Goal: Task Accomplishment & Management: Complete application form

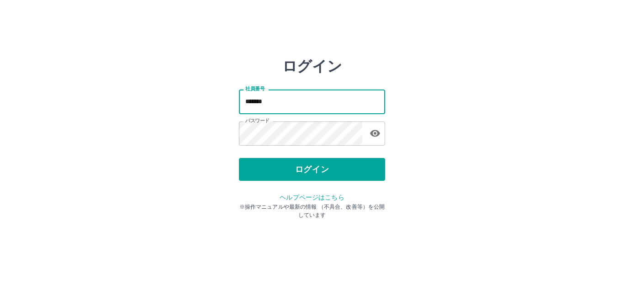
click at [285, 101] on input "*******" at bounding box center [312, 102] width 146 height 24
type input "*******"
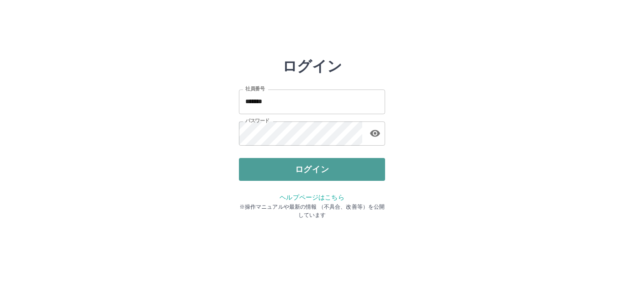
click at [312, 171] on button "ログイン" at bounding box center [312, 169] width 146 height 23
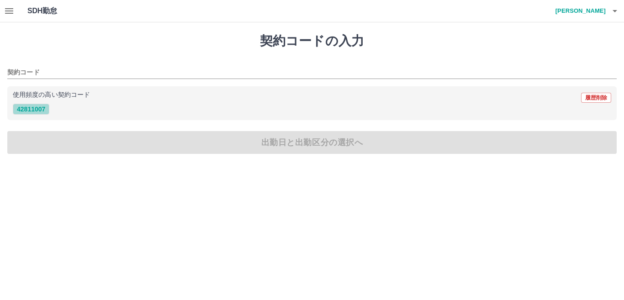
click at [42, 104] on button "42811007" at bounding box center [31, 109] width 37 height 11
type input "********"
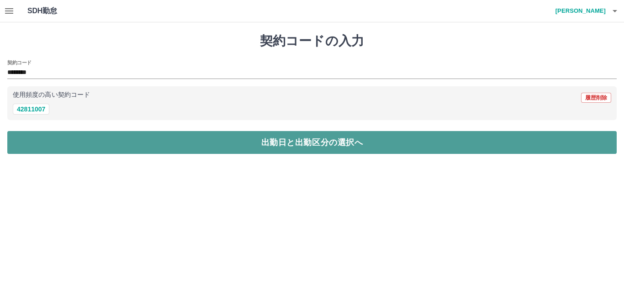
click at [96, 141] on button "出勤日と出勤区分の選択へ" at bounding box center [311, 142] width 609 height 23
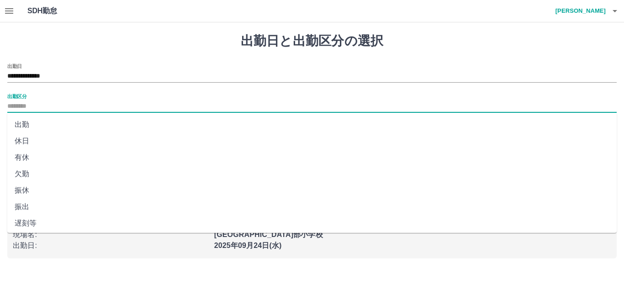
click at [53, 102] on input "出勤区分" at bounding box center [311, 106] width 609 height 11
click at [48, 123] on li "出勤" at bounding box center [311, 124] width 609 height 16
type input "**"
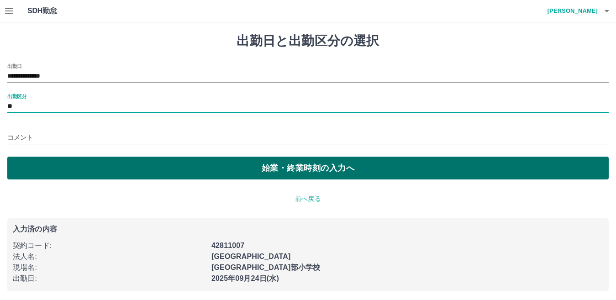
click at [191, 164] on button "始業・終業時刻の入力へ" at bounding box center [308, 168] width 602 height 23
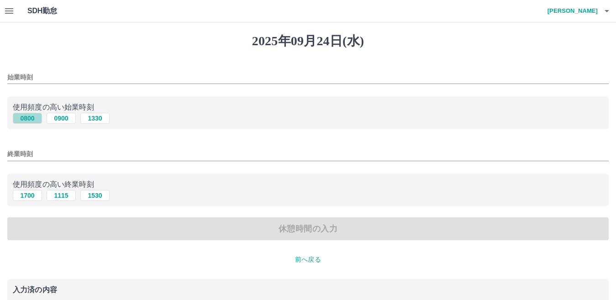
click at [25, 118] on button "0800" at bounding box center [27, 118] width 29 height 11
type input "****"
click at [23, 197] on button "1700" at bounding box center [27, 195] width 29 height 11
type input "****"
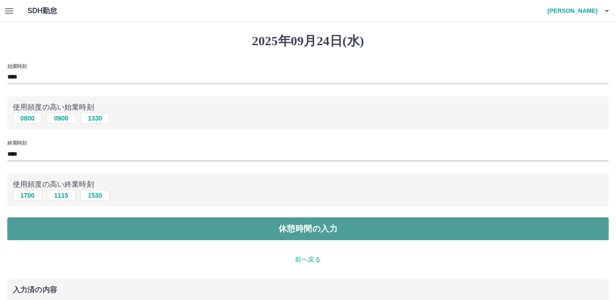
click at [179, 223] on button "休憩時間の入力" at bounding box center [308, 228] width 602 height 23
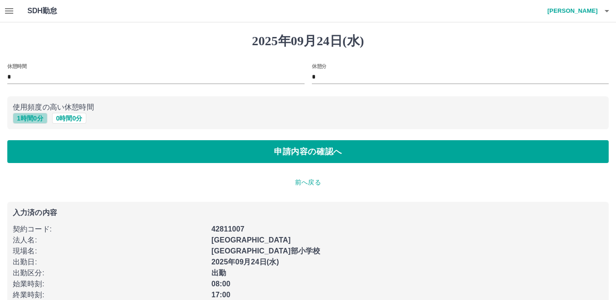
click at [26, 117] on button "1 時間 0 分" at bounding box center [30, 118] width 35 height 11
type input "*"
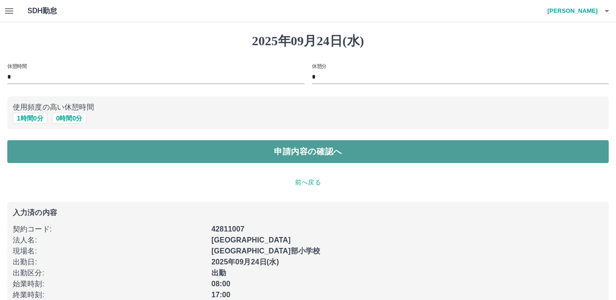
click at [81, 145] on button "申請内容の確認へ" at bounding box center [308, 151] width 602 height 23
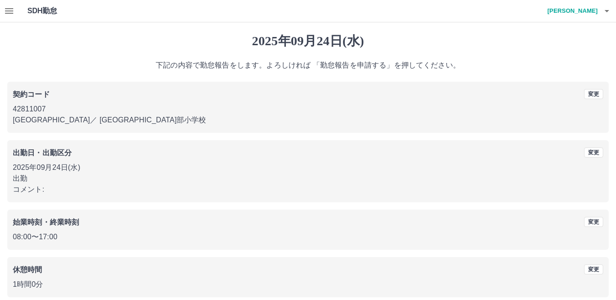
scroll to position [42, 0]
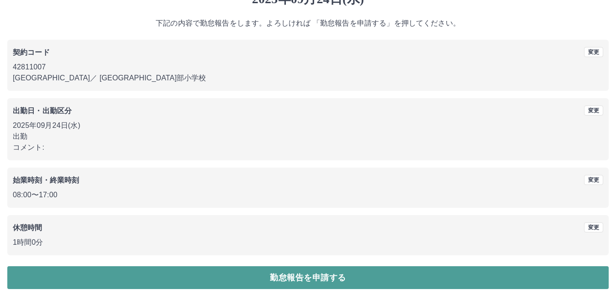
click at [254, 284] on button "勤怠報告を申請する" at bounding box center [308, 277] width 602 height 23
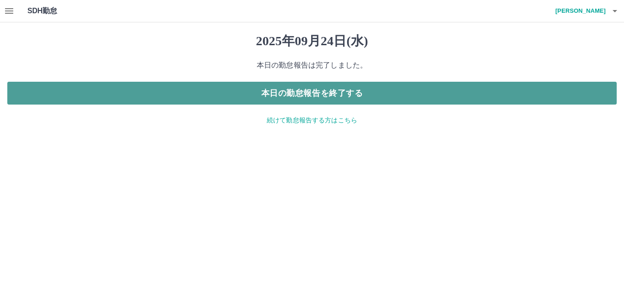
click at [263, 92] on button "本日の勤怠報告を終了する" at bounding box center [311, 93] width 609 height 23
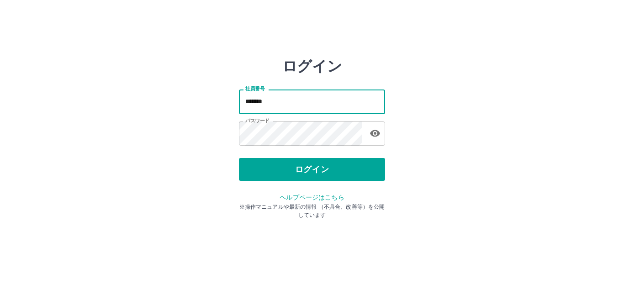
click at [280, 100] on input "*******" at bounding box center [312, 102] width 146 height 24
type input "*******"
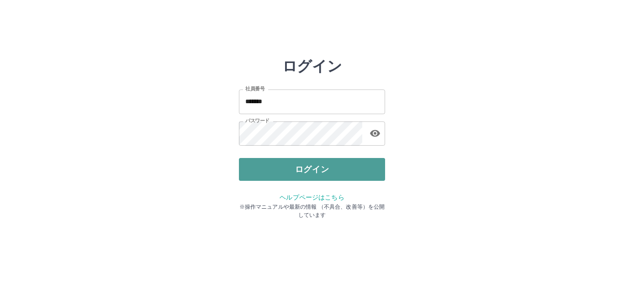
click at [304, 175] on button "ログイン" at bounding box center [312, 169] width 146 height 23
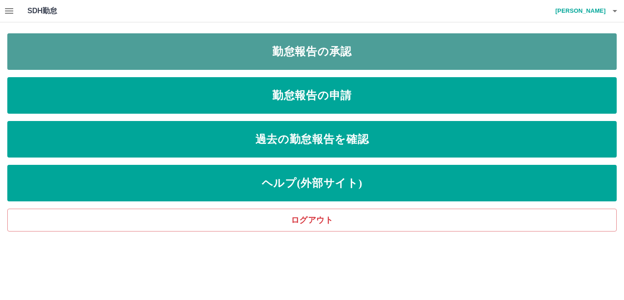
click at [276, 48] on link "勤怠報告の承認" at bounding box center [311, 51] width 609 height 37
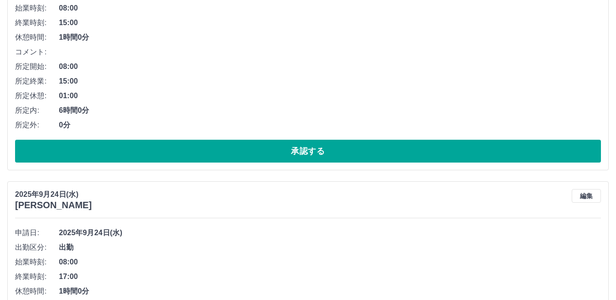
scroll to position [194, 0]
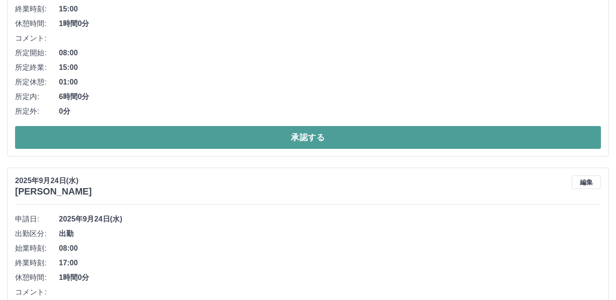
click at [243, 136] on button "承認する" at bounding box center [308, 137] width 586 height 23
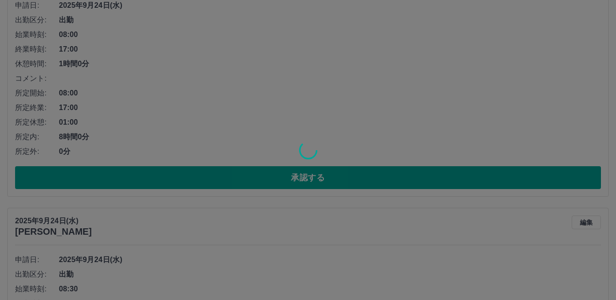
scroll to position [427, 0]
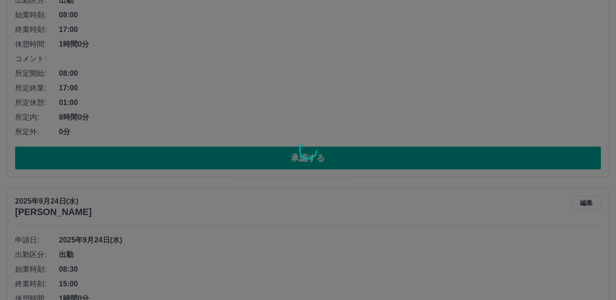
click at [242, 153] on div at bounding box center [308, 150] width 616 height 300
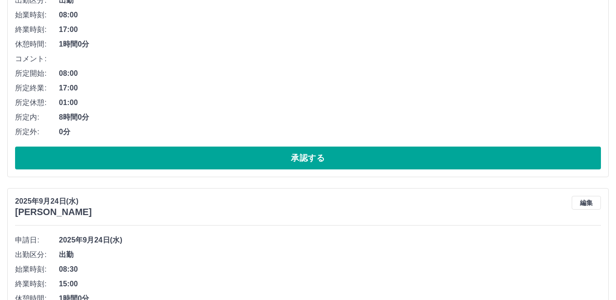
click at [242, 153] on div "SDH勤怠 辻井　真奈美 勤怠報告の承認 2025年 **** 9月 * 未承認 休日 承認済み 2025年9月24日(水) 京塚　ますみ 編集 申請日: 2…" at bounding box center [308, 253] width 616 height 1360
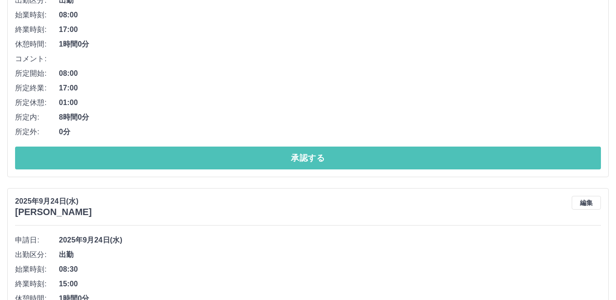
click at [242, 153] on button "承認する" at bounding box center [308, 158] width 586 height 23
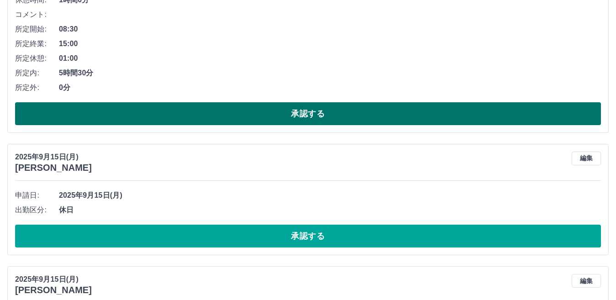
scroll to position [472, 0]
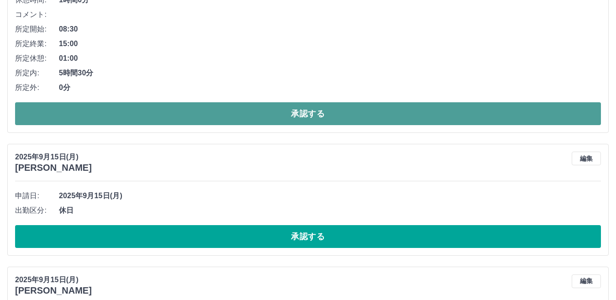
click at [244, 117] on button "承認する" at bounding box center [308, 113] width 586 height 23
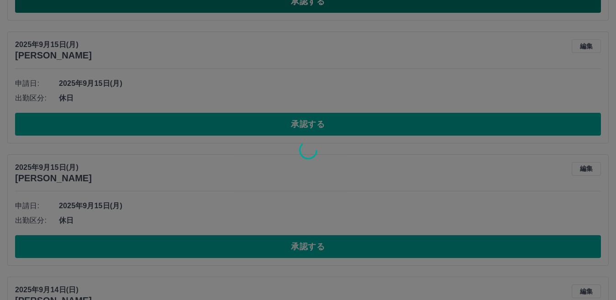
scroll to position [586, 0]
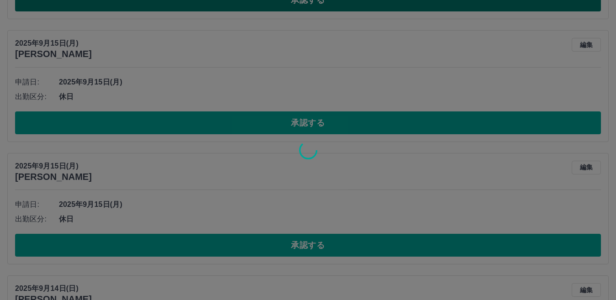
click at [244, 117] on div at bounding box center [308, 150] width 616 height 300
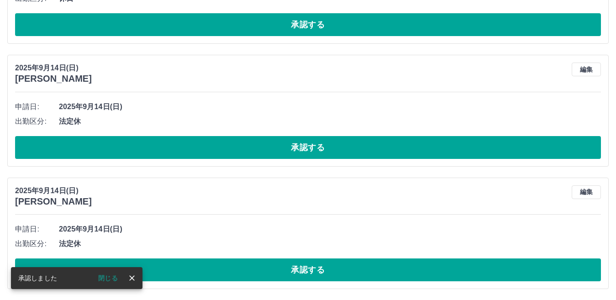
scroll to position [78, 0]
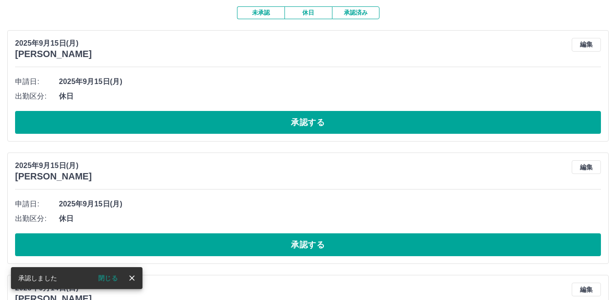
click at [244, 117] on button "承認する" at bounding box center [308, 122] width 586 height 23
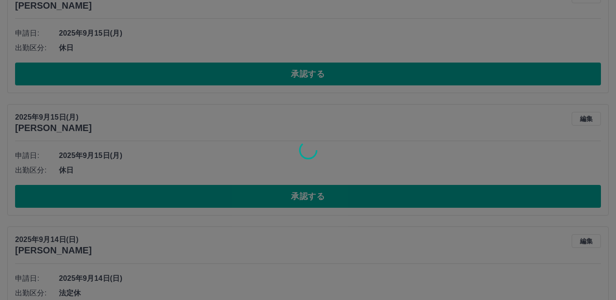
scroll to position [126, 0]
click at [244, 186] on div at bounding box center [308, 150] width 616 height 300
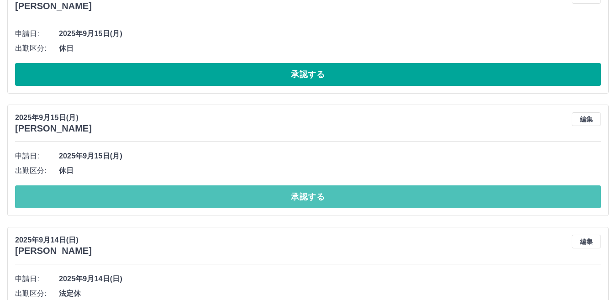
click at [244, 186] on button "承認する" at bounding box center [308, 196] width 586 height 23
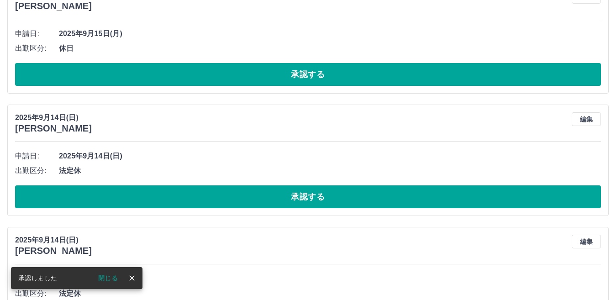
scroll to position [3, 0]
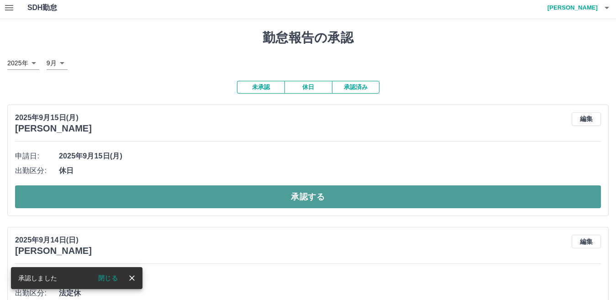
click at [276, 197] on button "承認する" at bounding box center [308, 196] width 586 height 23
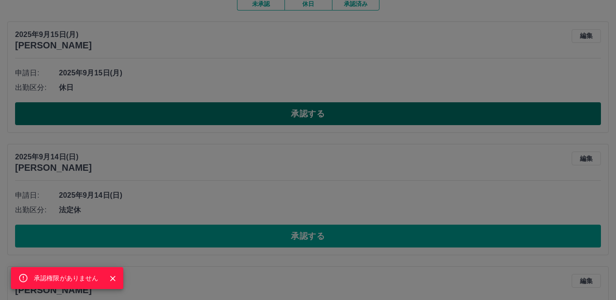
scroll to position [87, 0]
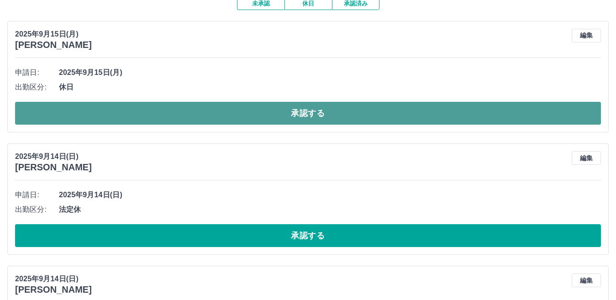
click at [280, 108] on button "承認する" at bounding box center [308, 113] width 586 height 23
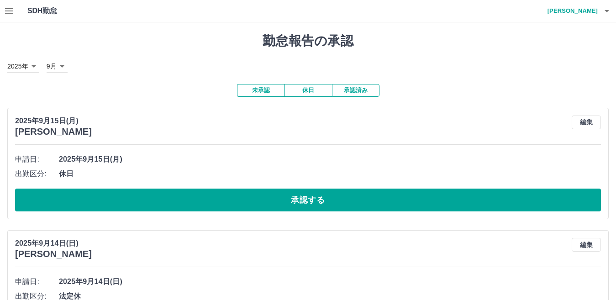
scroll to position [176, 0]
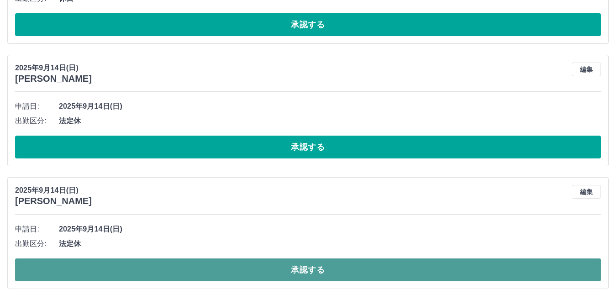
click at [265, 272] on button "承認する" at bounding box center [308, 270] width 586 height 23
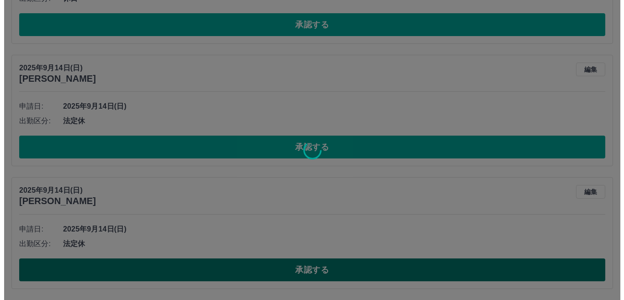
scroll to position [0, 0]
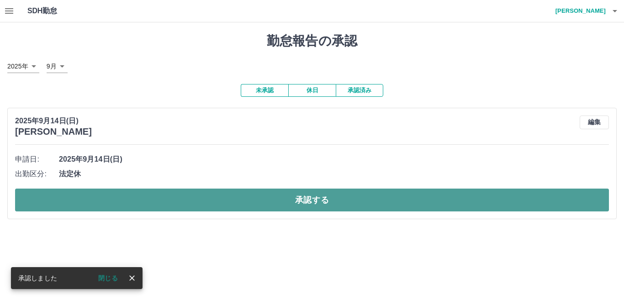
click at [311, 193] on button "承認する" at bounding box center [312, 200] width 594 height 23
